Goal: Information Seeking & Learning: Learn about a topic

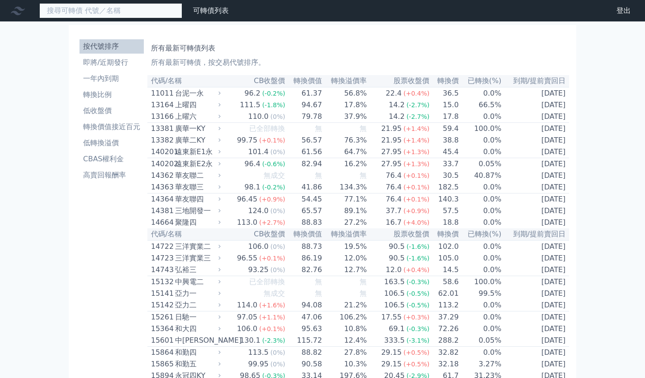
click at [132, 15] on input at bounding box center [110, 10] width 143 height 15
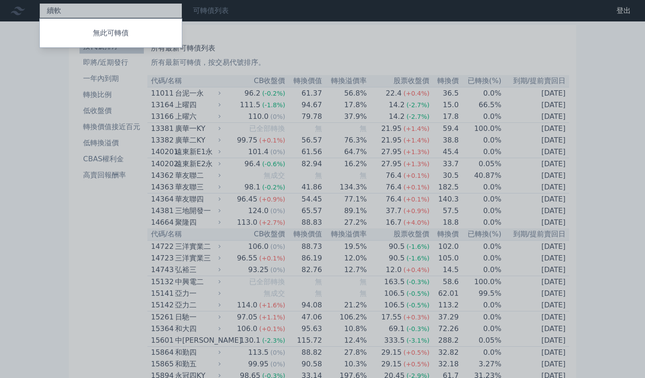
type input "續"
type input "旭軟"
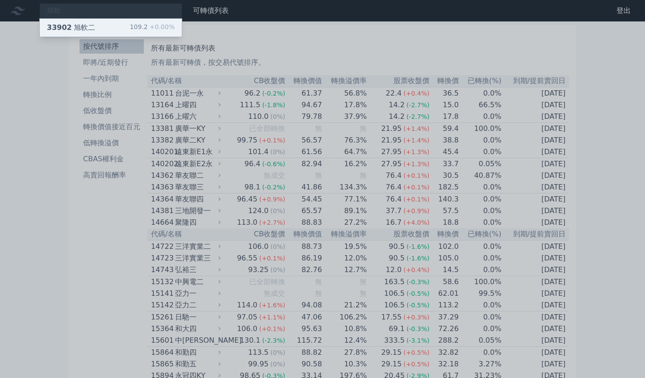
click at [117, 25] on div "33902 旭軟二 109.2 +0.00%" at bounding box center [111, 28] width 142 height 18
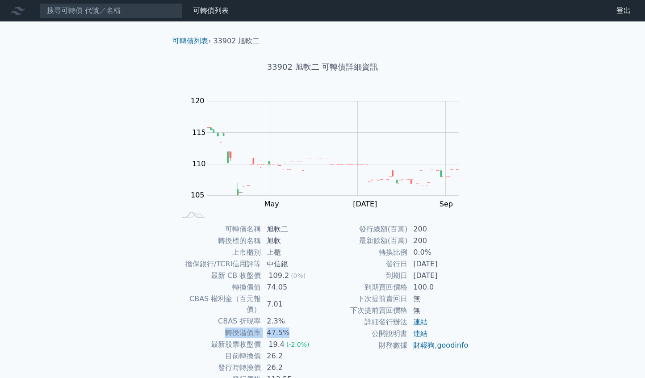
drag, startPoint x: 225, startPoint y: 320, endPoint x: 293, endPoint y: 322, distance: 68.3
click at [293, 327] on tr "轉換溢價率 47.5%" at bounding box center [249, 333] width 146 height 12
click at [284, 327] on td "47.5%" at bounding box center [291, 333] width 61 height 12
drag, startPoint x: 259, startPoint y: 322, endPoint x: 292, endPoint y: 323, distance: 33.1
click at [293, 327] on tr "轉換溢價率 47.5%" at bounding box center [249, 333] width 146 height 12
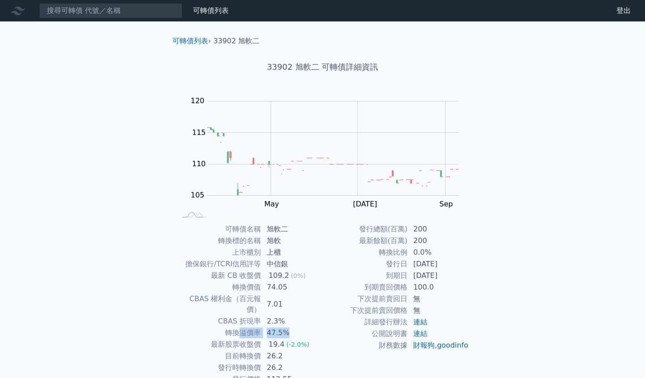
click at [304, 327] on td "47.5%" at bounding box center [291, 333] width 61 height 12
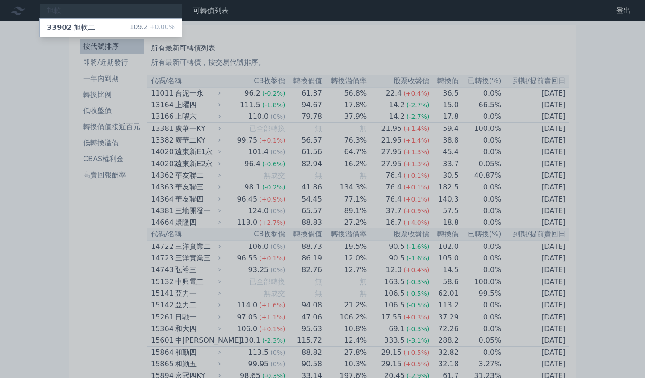
click at [88, 11] on div at bounding box center [322, 189] width 645 height 378
click at [87, 9] on div "旭軟 33902 旭軟二 109.2 +0.00%" at bounding box center [110, 10] width 143 height 15
type input "旭"
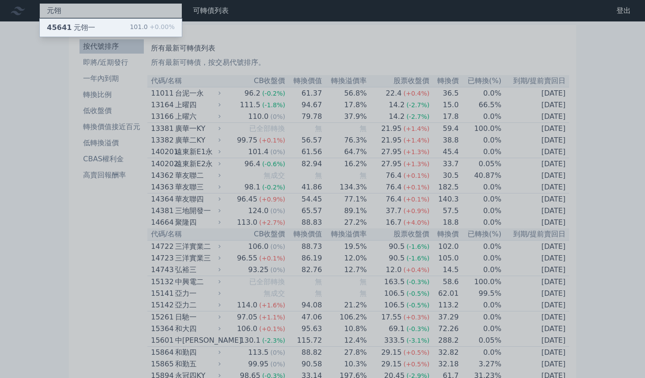
type input "元翎"
click at [111, 21] on div "45641 元翎一 101.0 +0.00%" at bounding box center [111, 28] width 142 height 18
